Goal: Information Seeking & Learning: Understand process/instructions

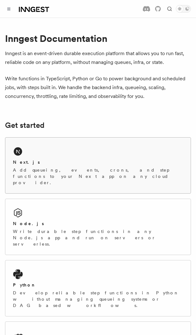
click at [64, 161] on div "Next.js" at bounding box center [98, 162] width 170 height 7
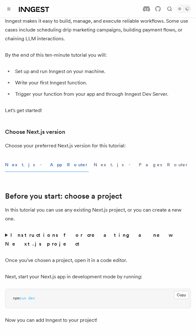
scroll to position [94, 0]
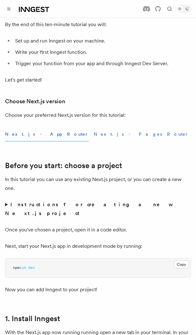
click at [94, 134] on button "Next.js - Pages Router" at bounding box center [141, 134] width 95 height 14
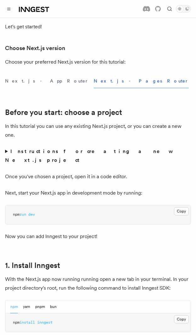
scroll to position [94, 0]
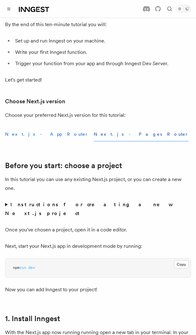
click at [29, 133] on button "Next.js - App Router" at bounding box center [47, 134] width 84 height 14
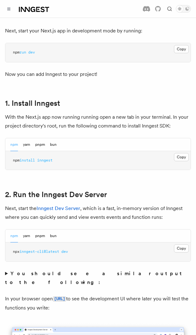
scroll to position [315, 0]
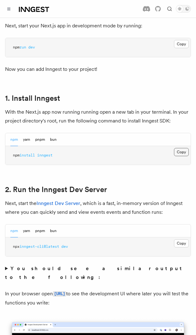
click at [180, 148] on button "Copy Copied" at bounding box center [181, 152] width 15 height 8
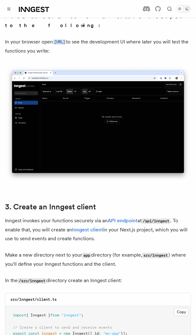
scroll to position [441, 0]
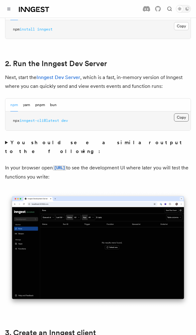
click at [182, 113] on button "Copy Copied" at bounding box center [181, 117] width 15 height 8
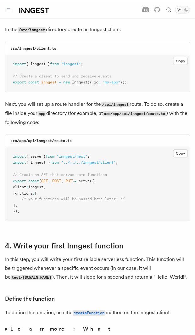
scroll to position [826, 0]
